Goal: Share content

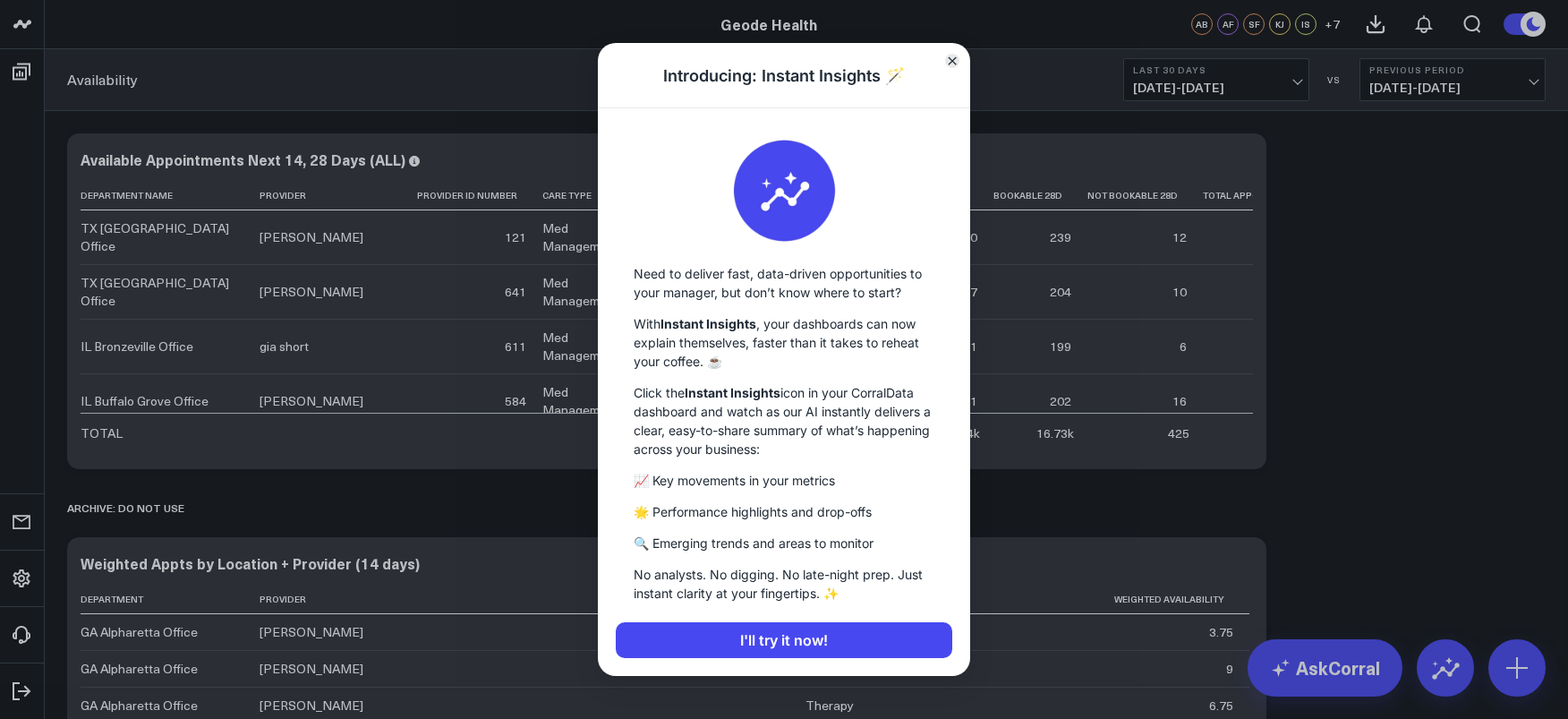
click at [955, 63] on icon "Close" at bounding box center [951, 61] width 9 height 9
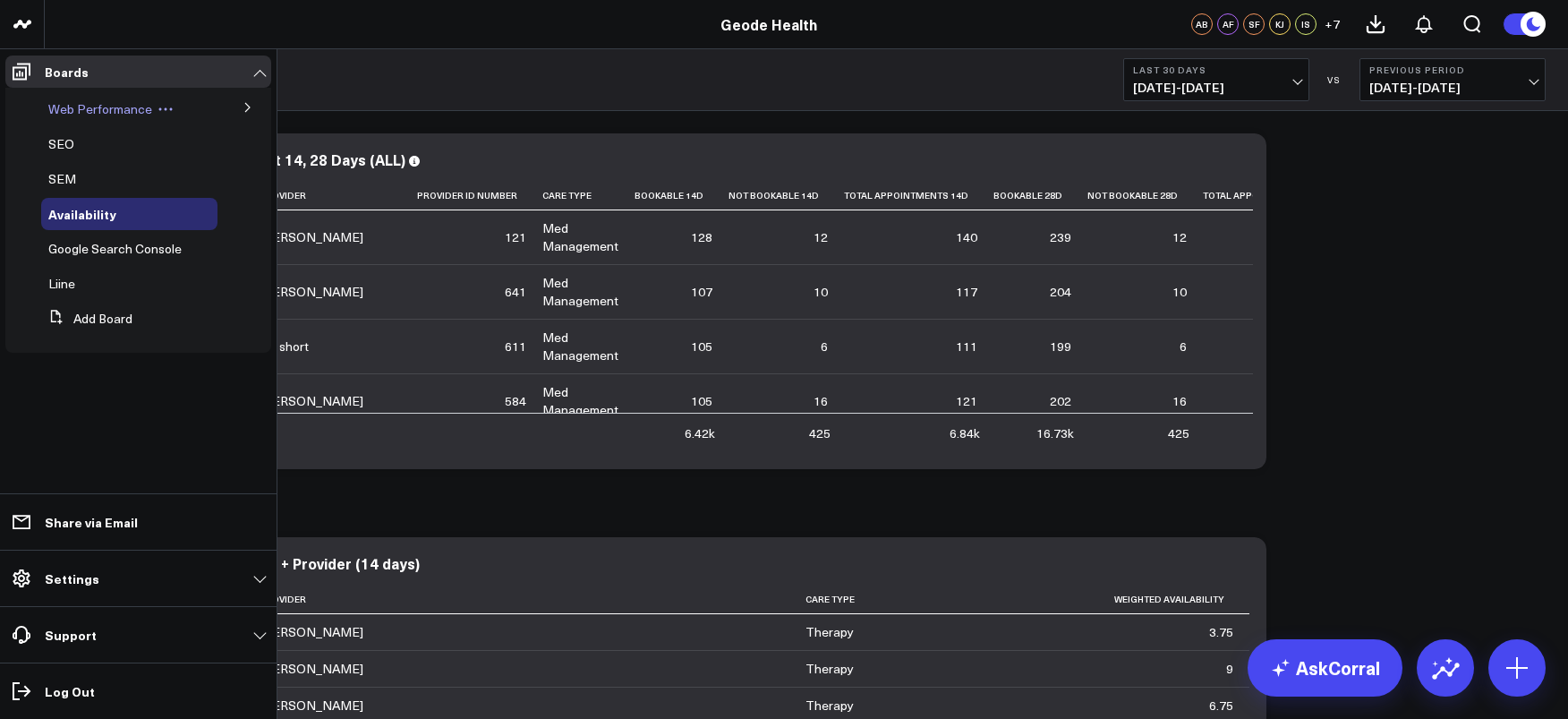
click at [166, 114] on icon at bounding box center [165, 109] width 16 height 16
click at [142, 113] on span "Web Performance" at bounding box center [100, 109] width 104 height 17
click at [59, 164] on div "SEM" at bounding box center [129, 178] width 176 height 32
click at [58, 178] on span "SEM" at bounding box center [62, 178] width 28 height 17
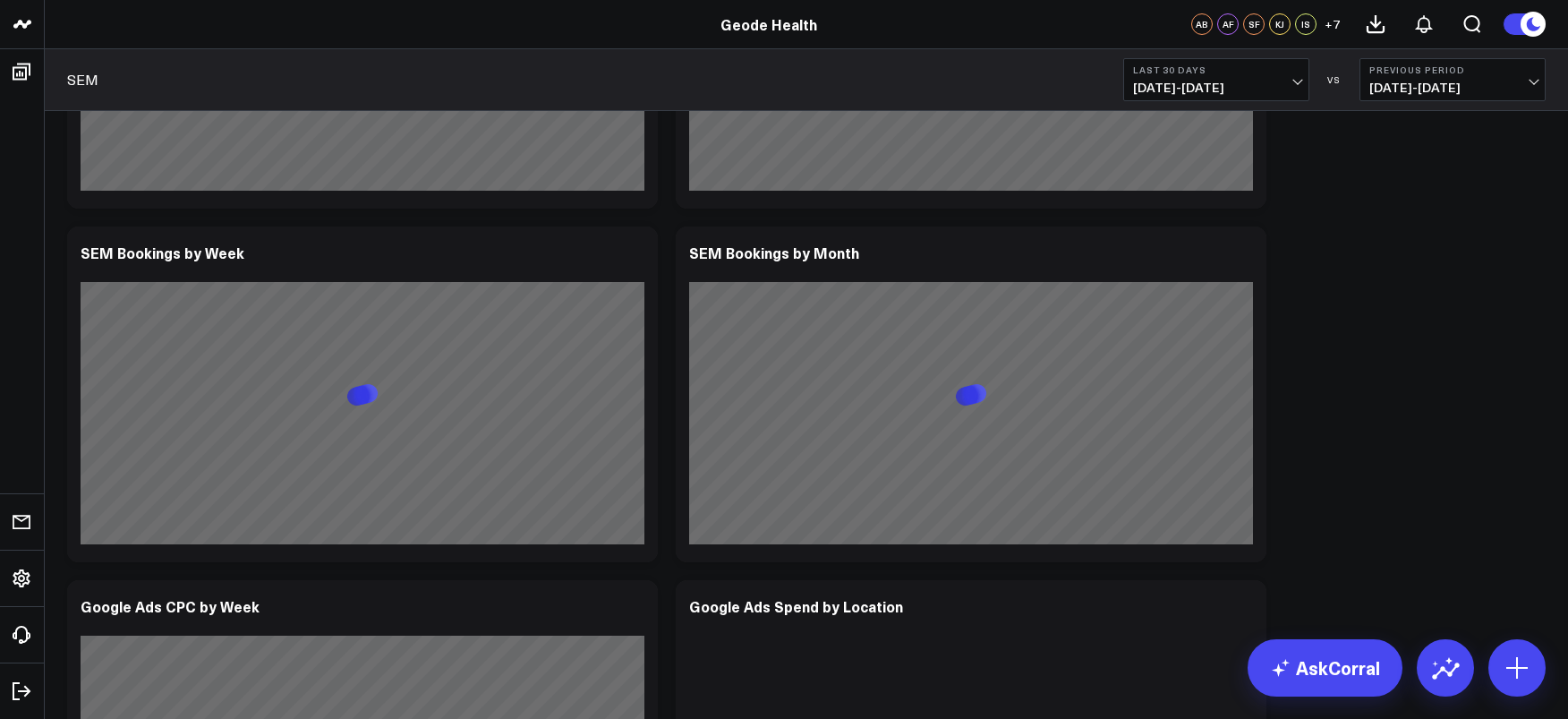
scroll to position [971, 0]
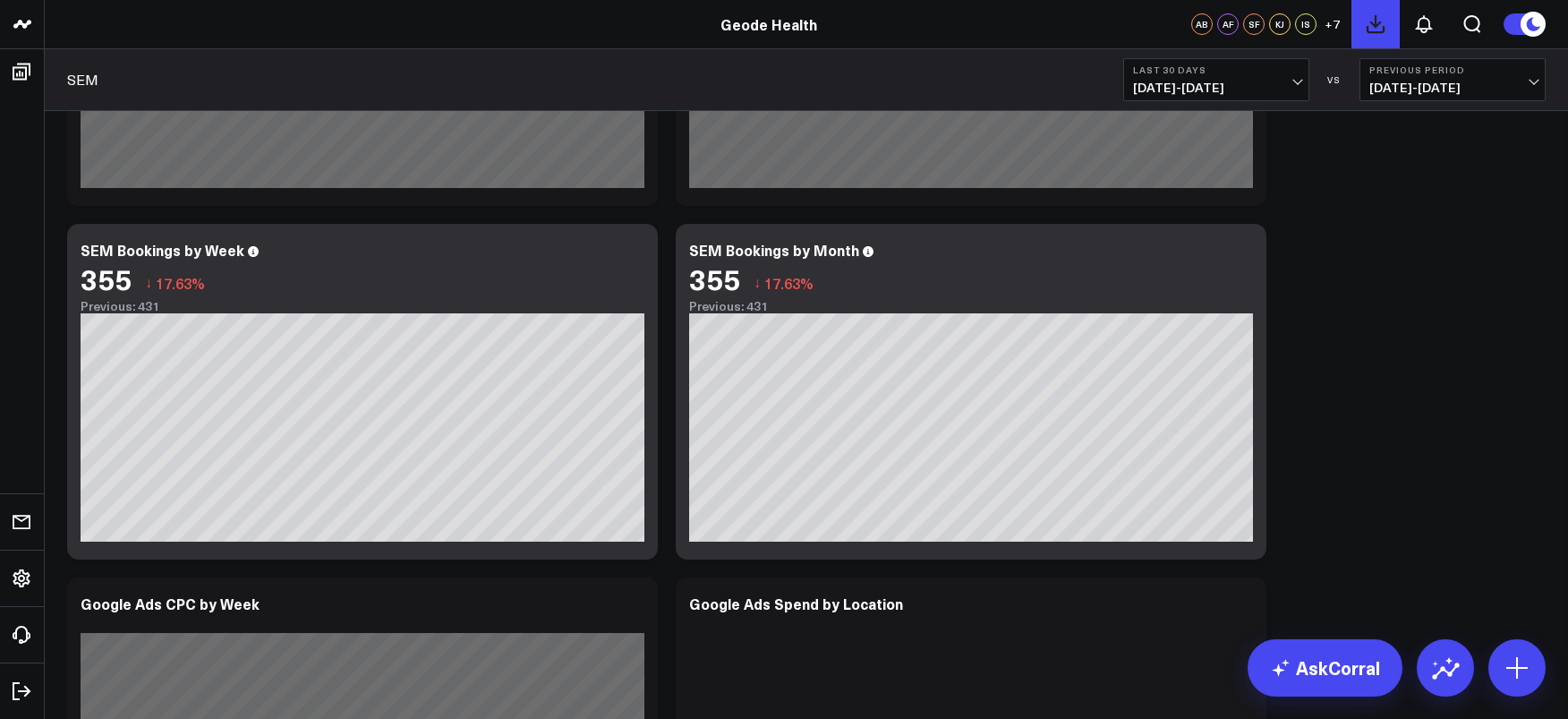
click at [1383, 31] on use at bounding box center [1375, 24] width 16 height 16
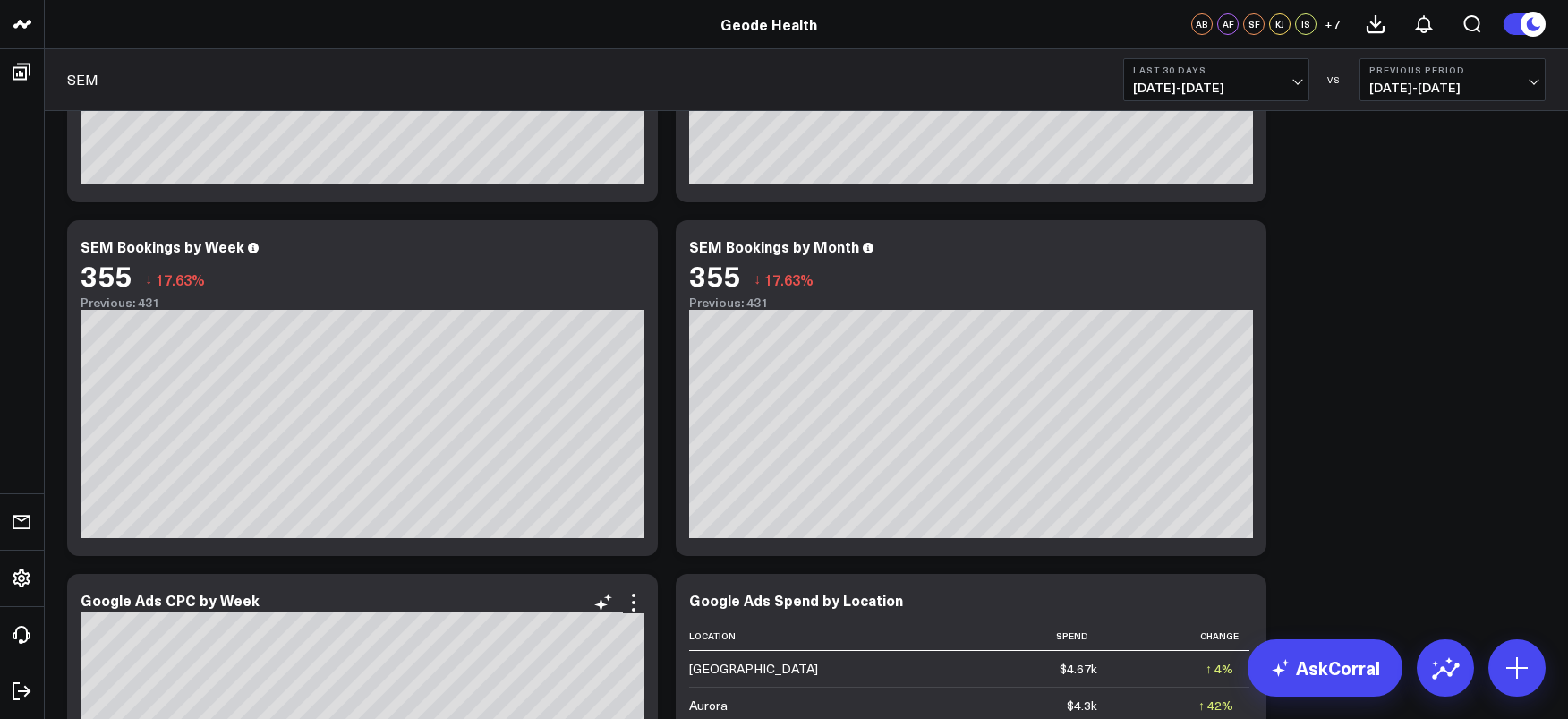
scroll to position [972, 0]
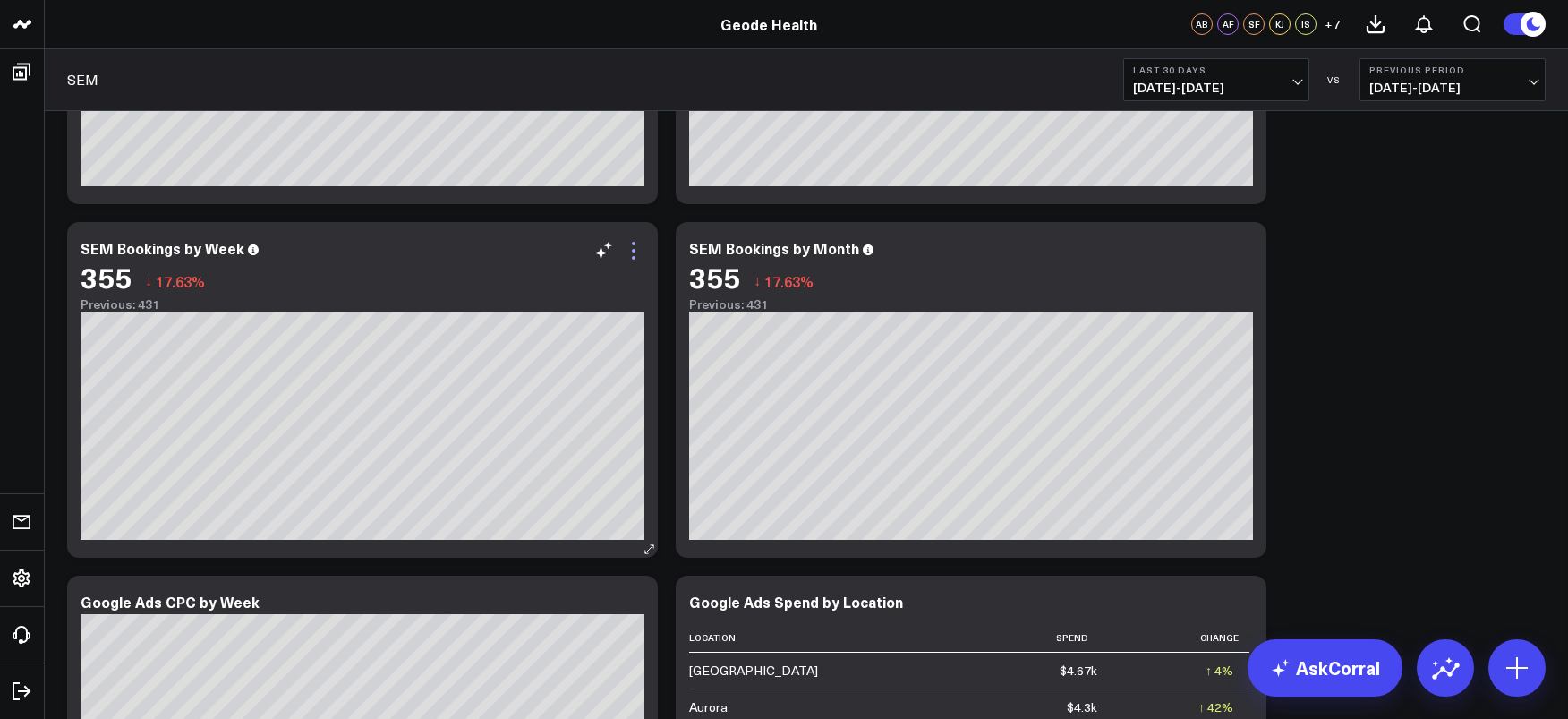
click at [626, 251] on icon at bounding box center [633, 251] width 21 height 21
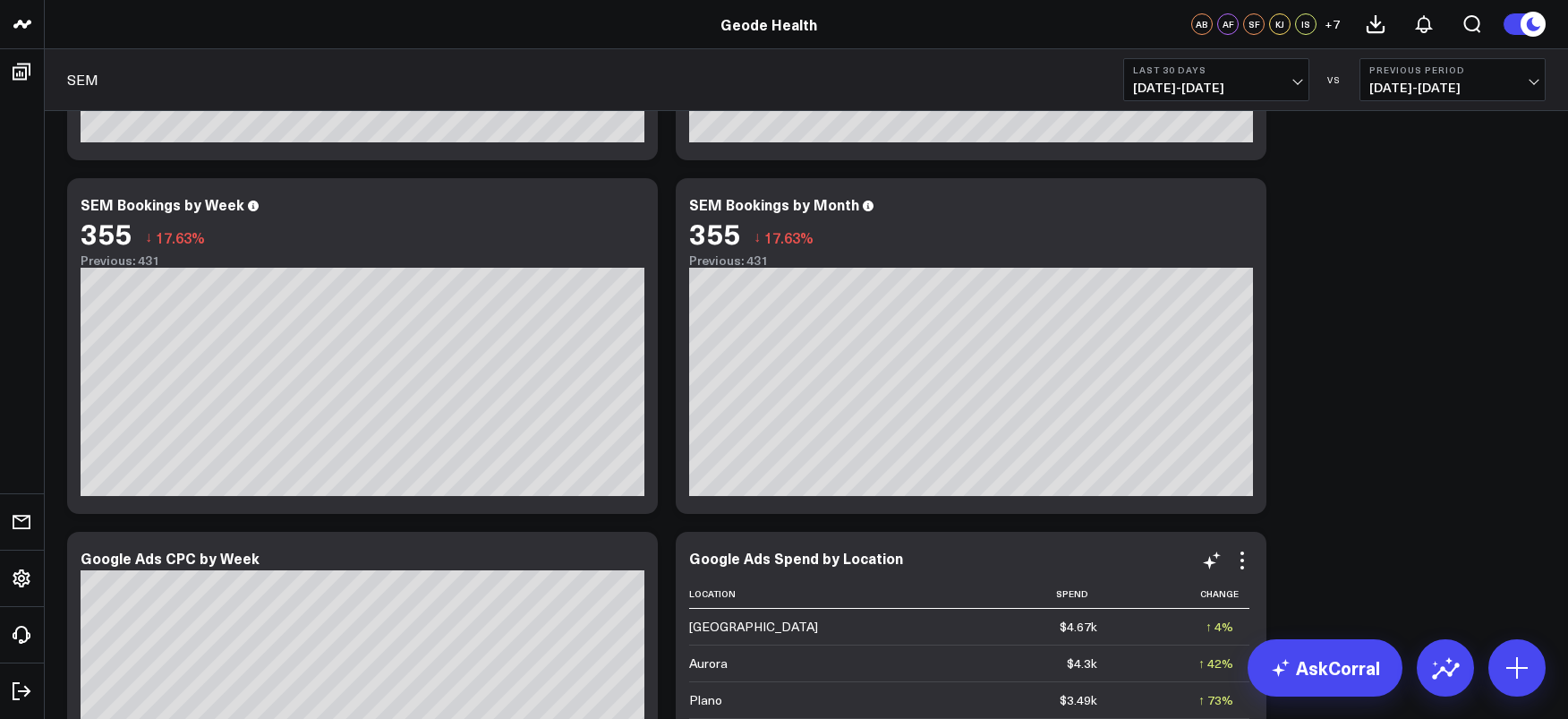
scroll to position [1082, 0]
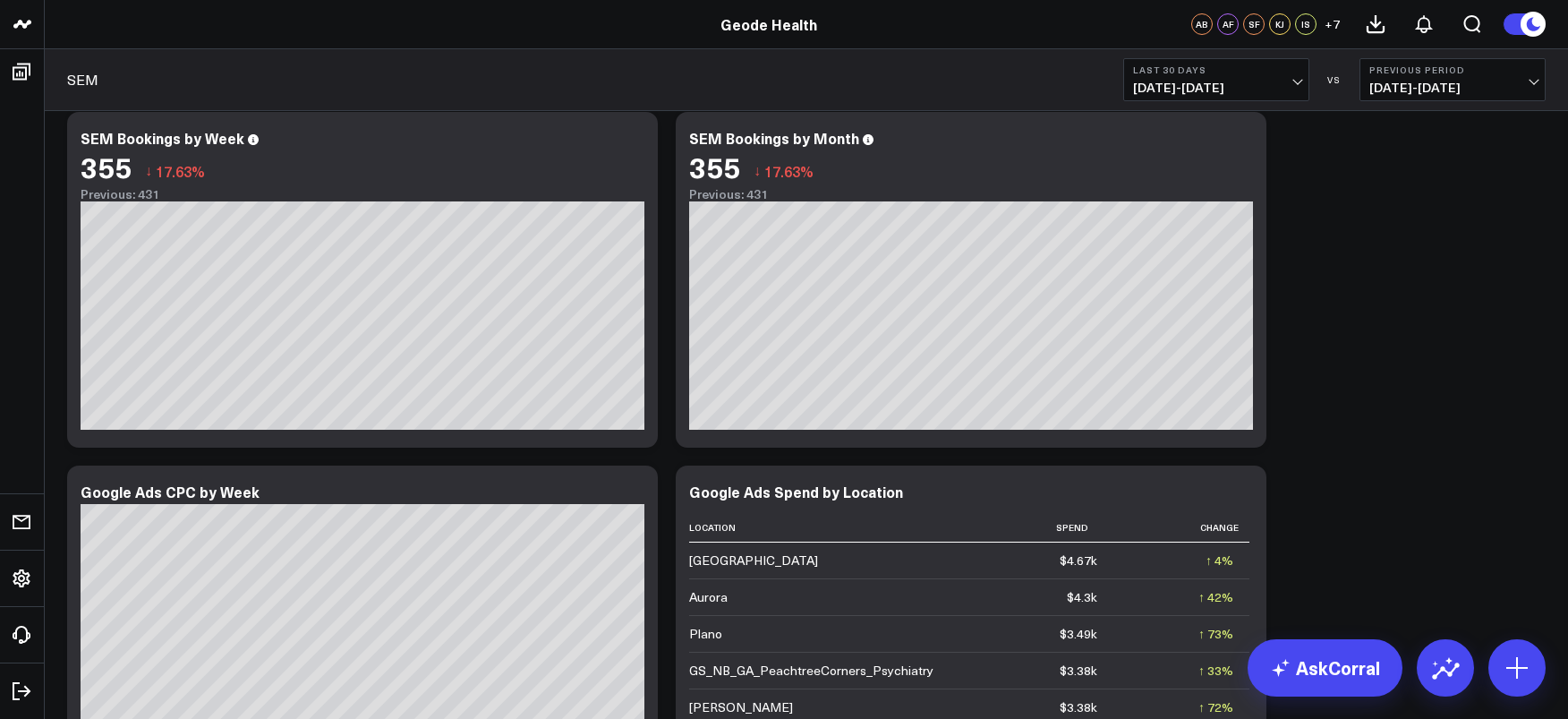
click at [1335, 494] on div "Modify via AI Copy link to widget Ask support Remove Create linked copy Web Per…" at bounding box center [806, 280] width 1497 height 2475
click at [1359, 32] on button at bounding box center [1375, 24] width 48 height 48
